Goal: Check status: Check status

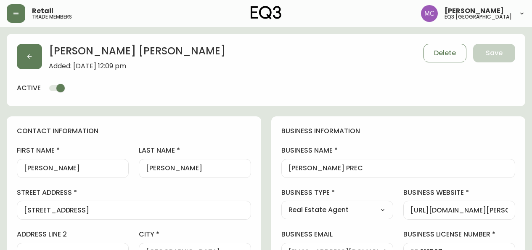
select select "BC"
select select "CA"
select select "CA_EN"
select select "Other"
select select "Real Estate Agent"
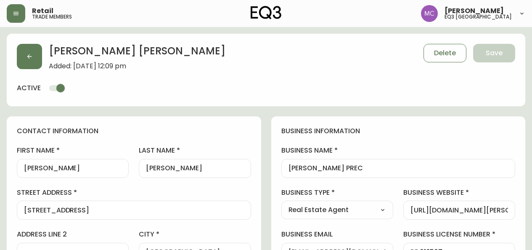
select select "cjw10z96p001r6gs00juufhhe"
select select "false"
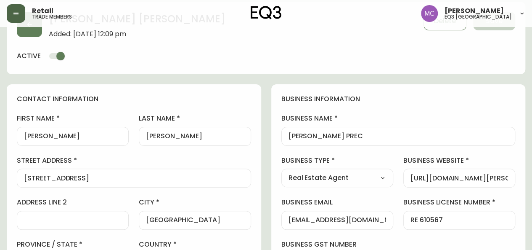
click at [14, 11] on icon "button" at bounding box center [16, 13] width 7 height 7
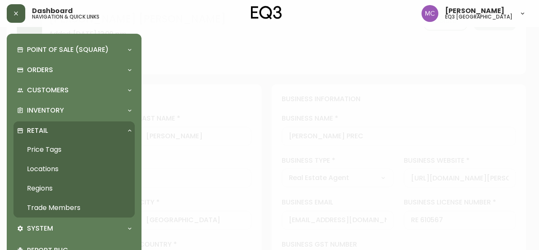
scroll to position [33, 0]
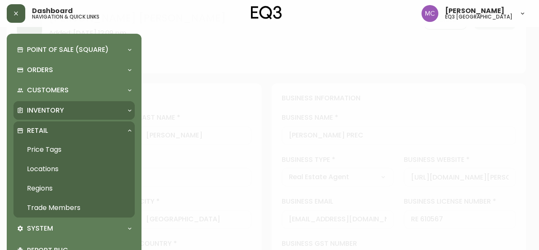
click at [35, 110] on p "Inventory" at bounding box center [45, 110] width 37 height 9
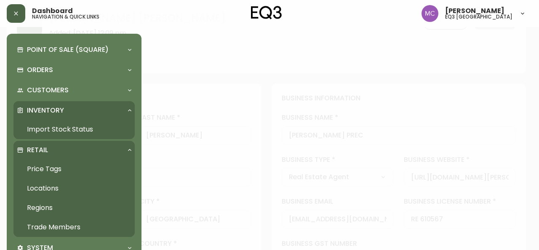
click at [52, 129] on link "Import Stock Status" at bounding box center [73, 129] width 121 height 19
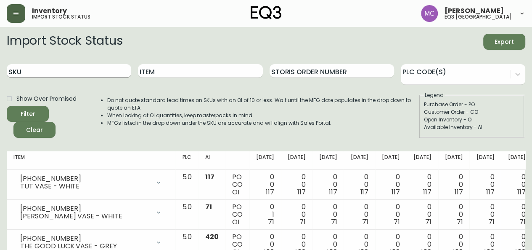
click at [43, 69] on input "SKU" at bounding box center [69, 70] width 125 height 13
paste input "[PHONE_NUMBER]"
type input "[PHONE_NUMBER]"
click at [7, 106] on button "Filter" at bounding box center [28, 114] width 42 height 16
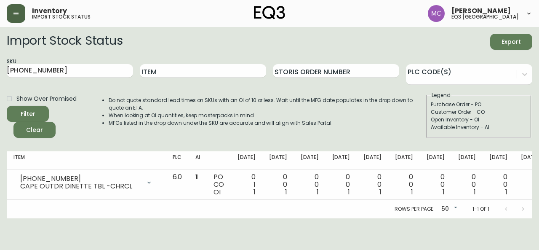
click at [0, 152] on main "Import Stock Status Export SKU [PHONE_NUMBER] Item Storis Order Number PLC Code…" at bounding box center [269, 122] width 539 height 191
